Goal: Check status

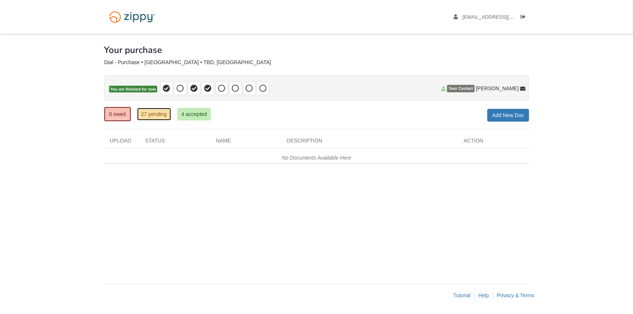
click at [158, 113] on link "27 pending" at bounding box center [154, 114] width 34 height 13
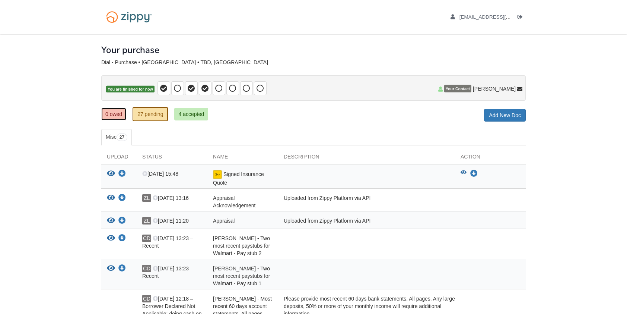
click at [112, 114] on link "0 owed" at bounding box center [113, 114] width 25 height 13
